Goal: Task Accomplishment & Management: Use online tool/utility

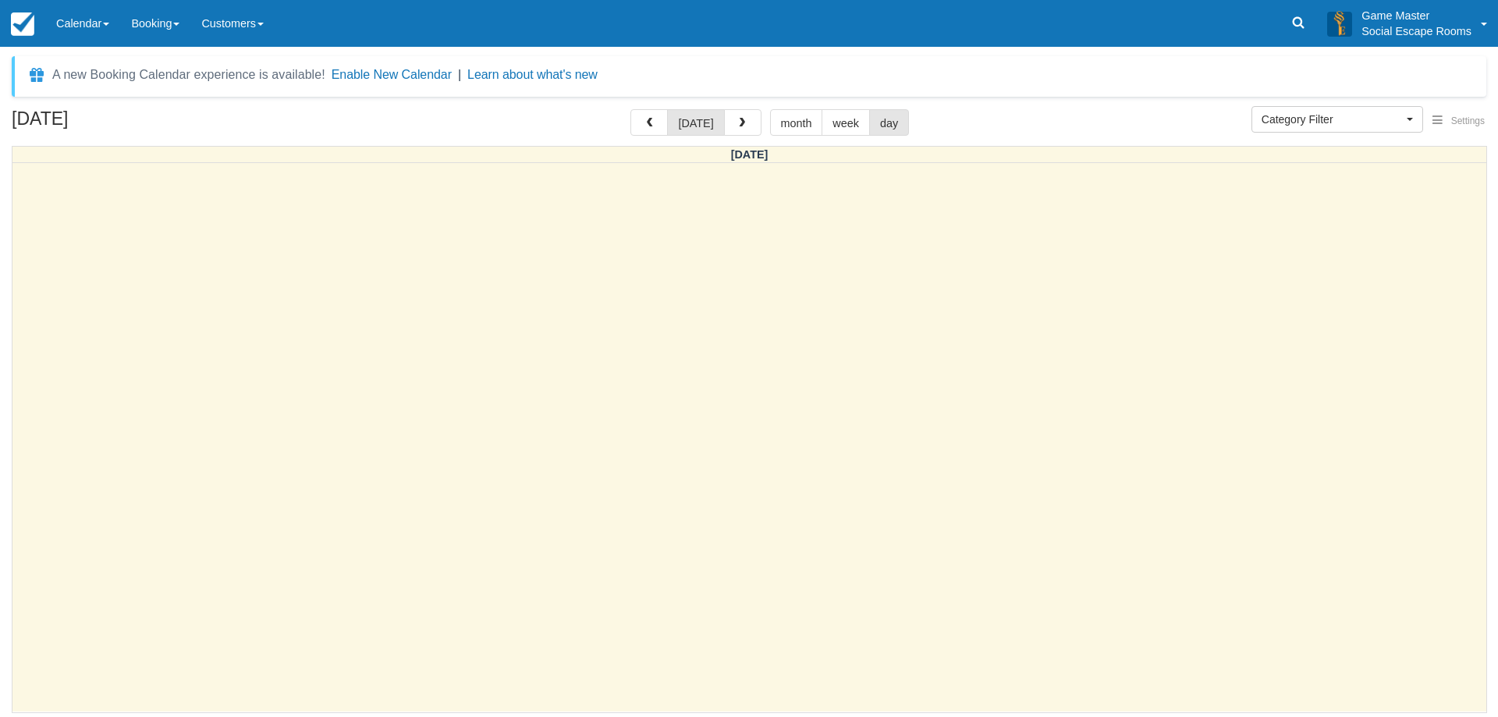
select select
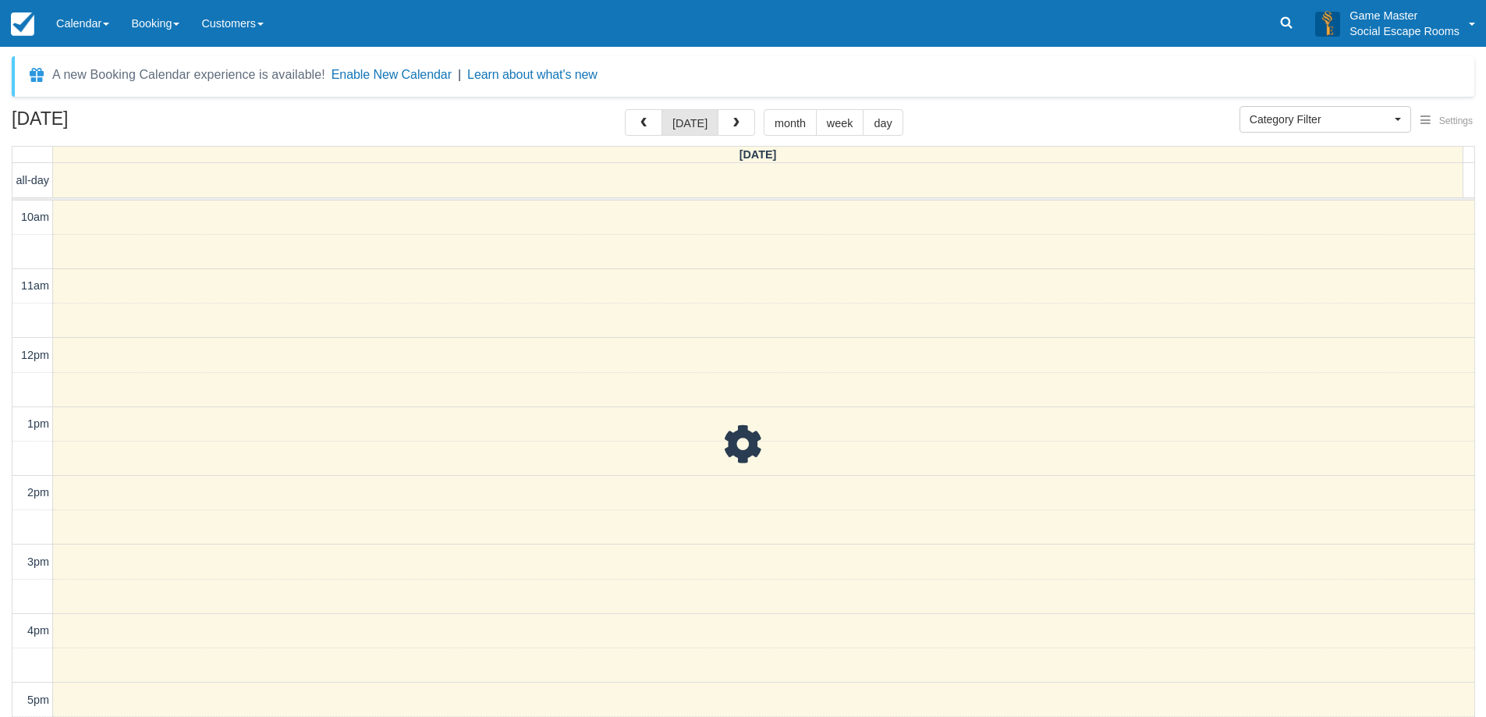
select select
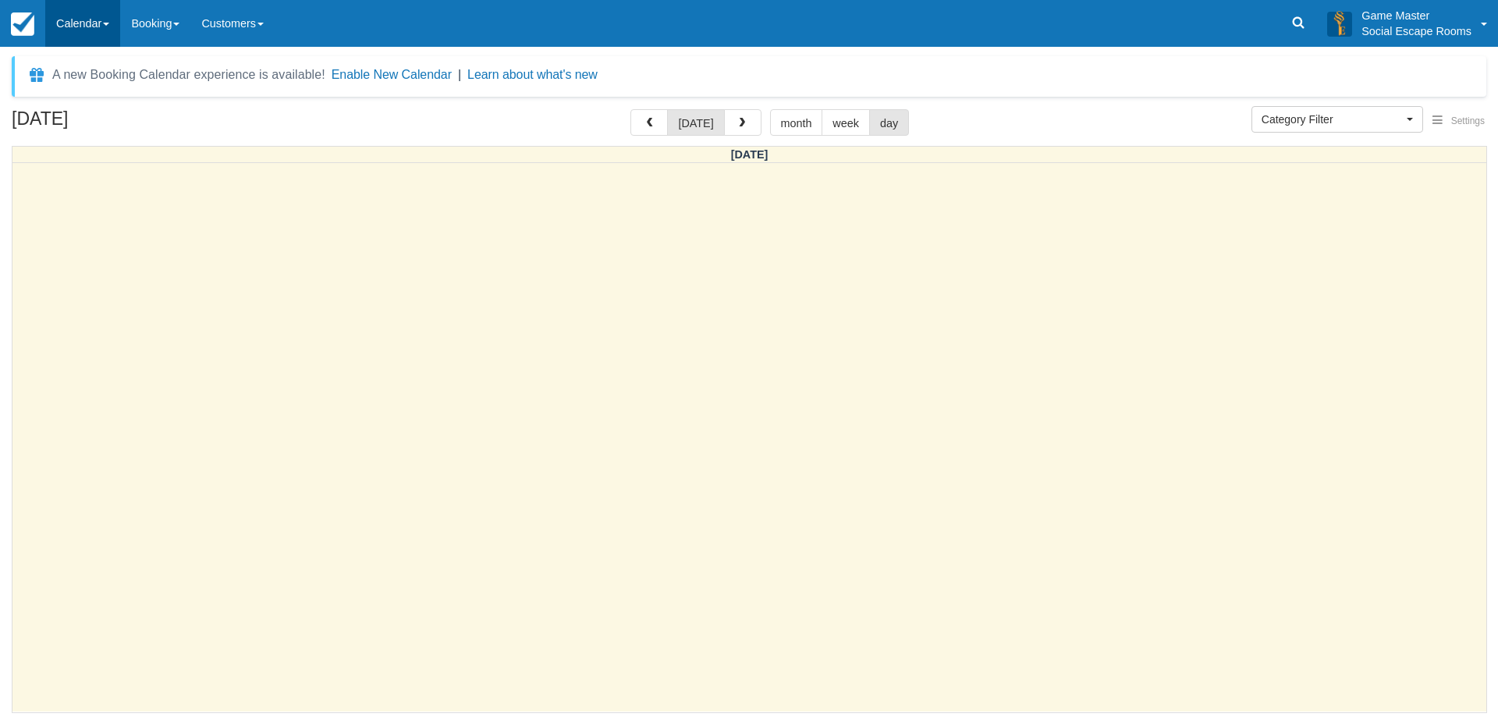
click at [89, 34] on link "Calendar" at bounding box center [82, 23] width 75 height 47
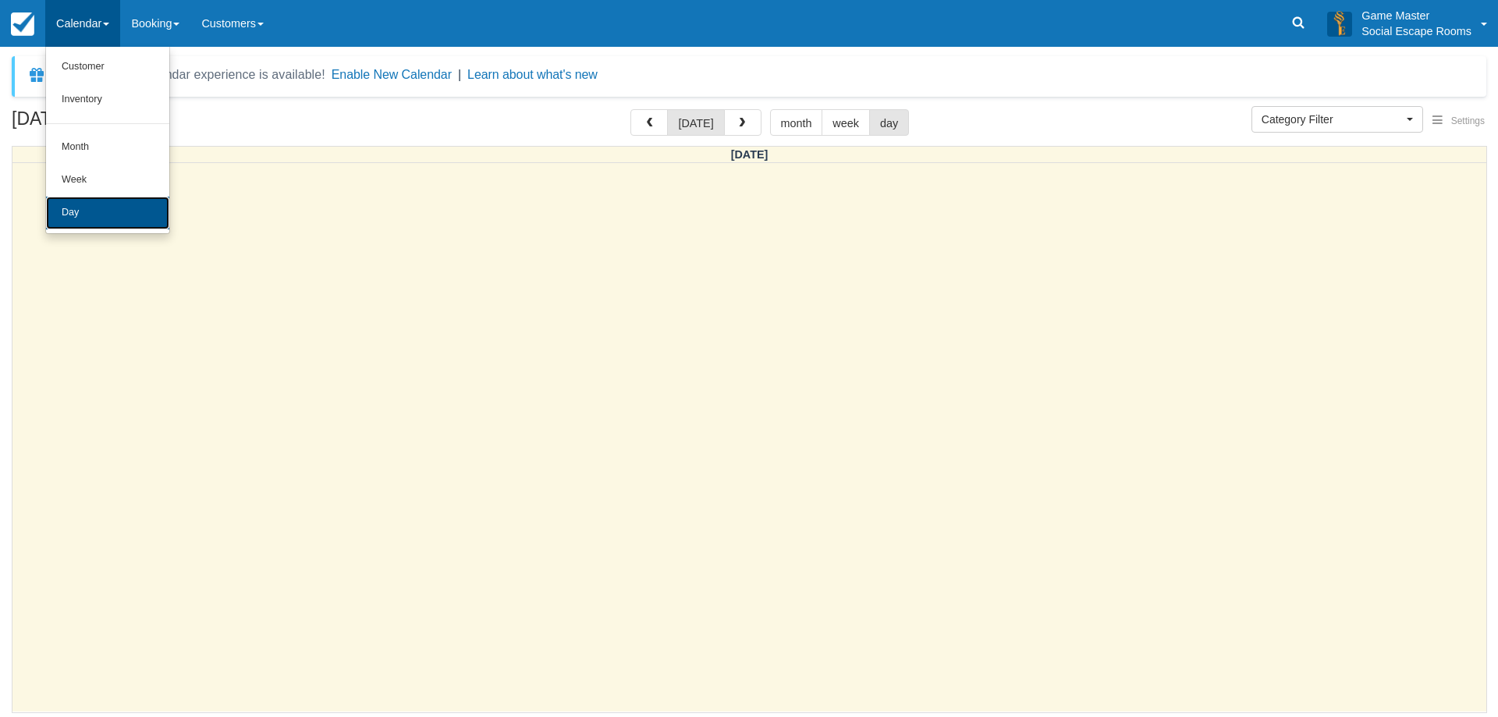
click at [84, 220] on link "Day" at bounding box center [107, 213] width 123 height 33
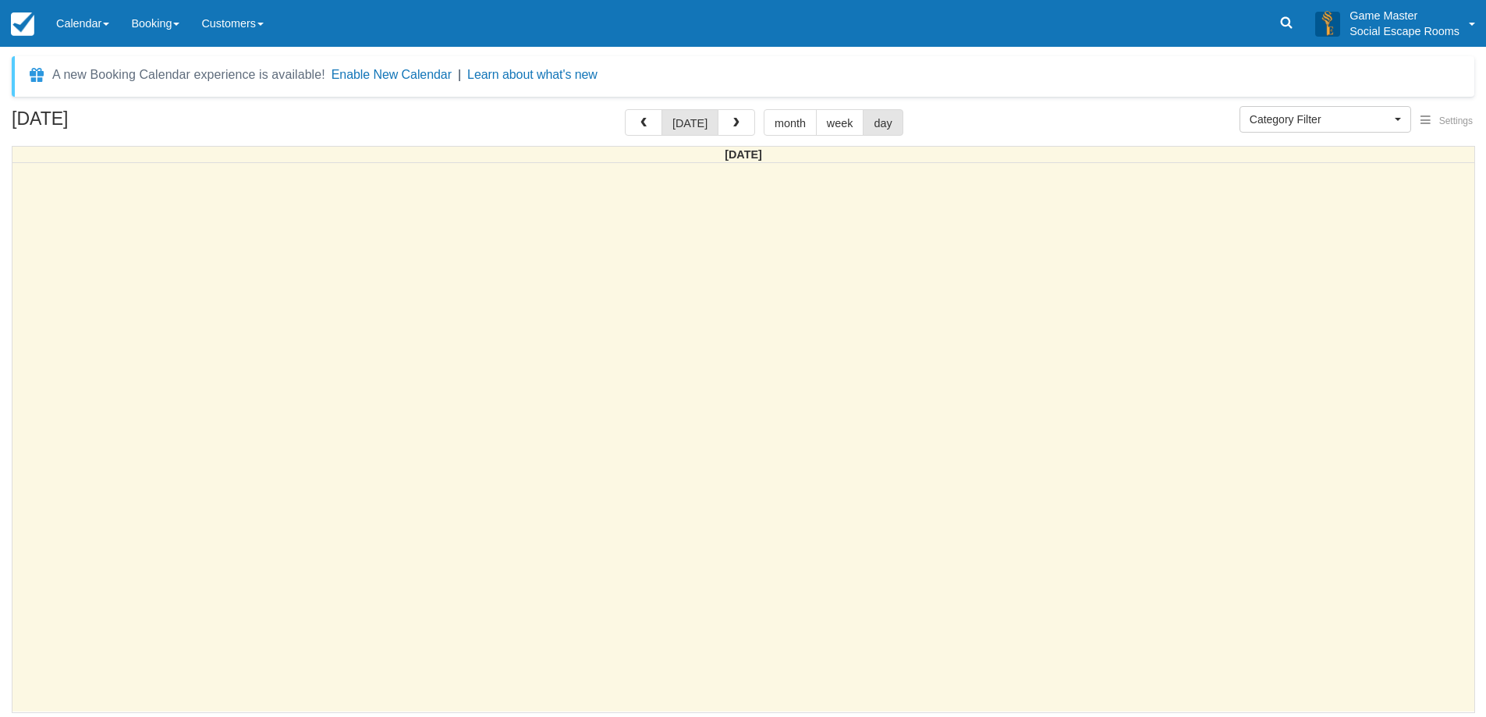
select select
